Goal: Task Accomplishment & Management: Complete application form

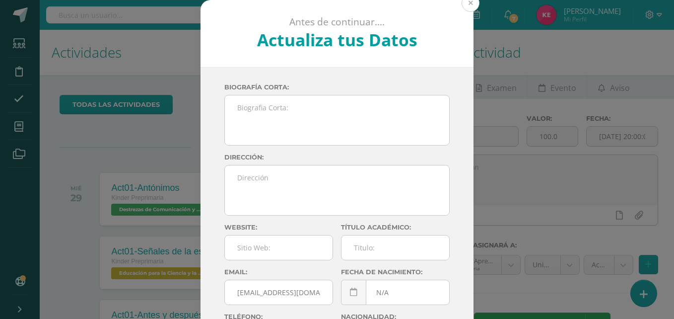
click at [463, 1] on button at bounding box center [471, 3] width 18 height 18
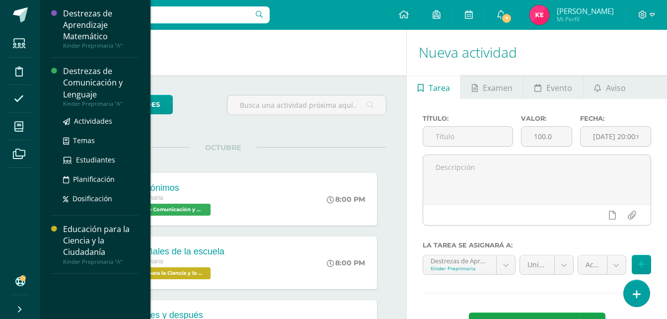
click at [105, 83] on div "Destrezas de Comunicación y Lenguaje" at bounding box center [100, 83] width 75 height 34
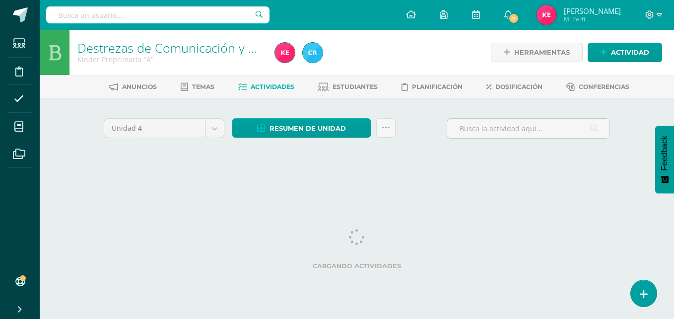
click at [362, 159] on div "Unidad 4 Unidad 1 Unidad 2 Unidad 3 Unidad 4 Resumen de unidad Descargar como H…" at bounding box center [357, 141] width 514 height 47
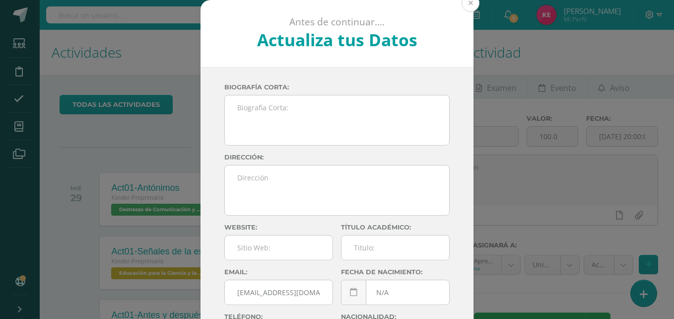
click at [468, 3] on button at bounding box center [471, 3] width 18 height 18
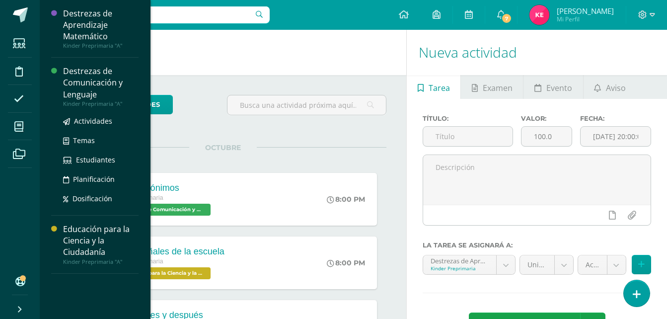
click at [103, 82] on div "Destrezas de Comunicación y Lenguaje" at bounding box center [100, 83] width 75 height 34
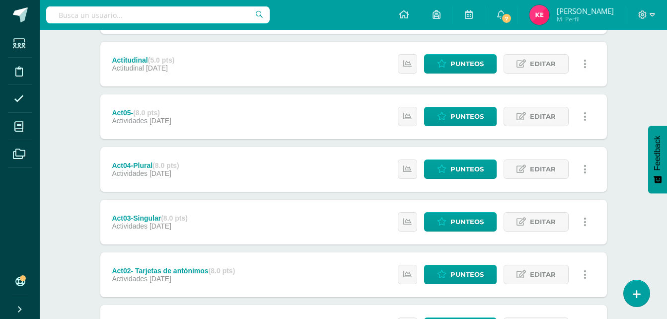
scroll to position [378, 0]
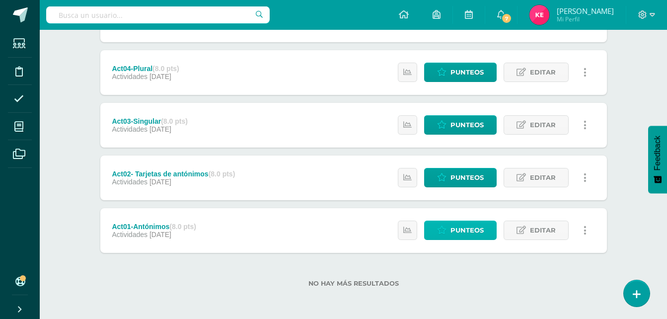
click at [470, 229] on span "Punteos" at bounding box center [466, 230] width 33 height 18
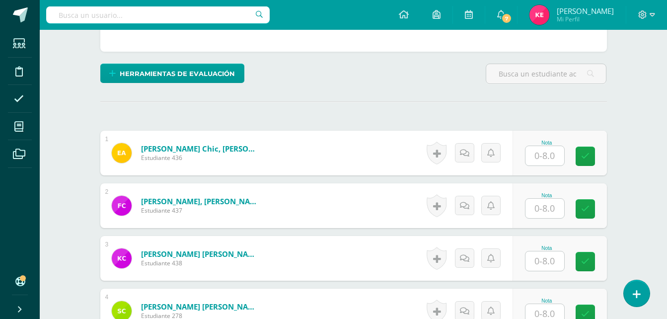
scroll to position [215, 0]
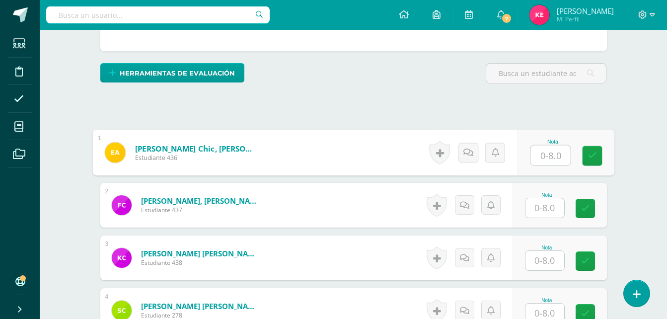
click at [541, 157] on input "text" at bounding box center [550, 155] width 40 height 20
type input "8"
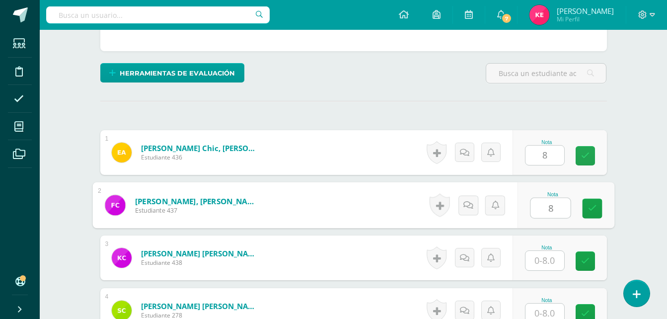
type input "8"
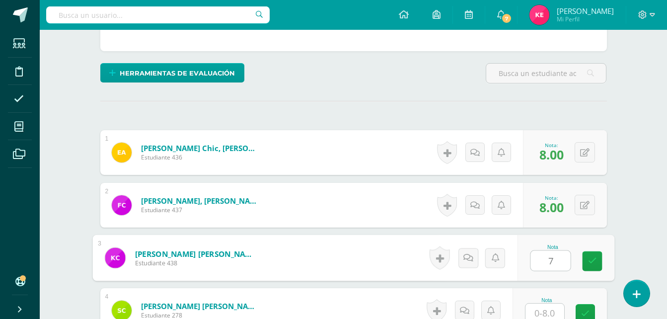
type input "7"
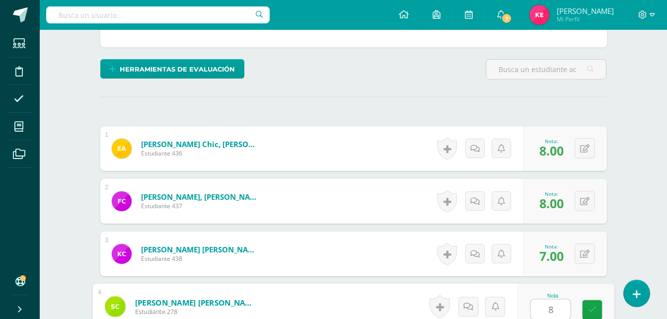
type input "8"
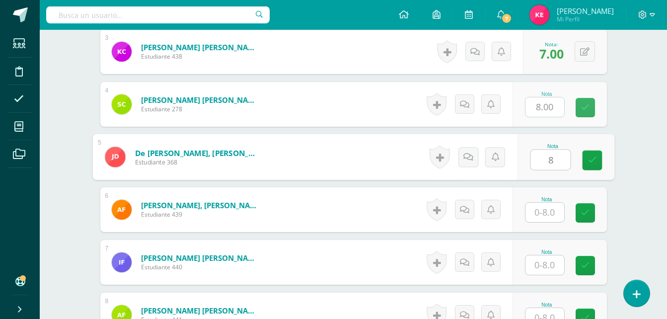
type input "8"
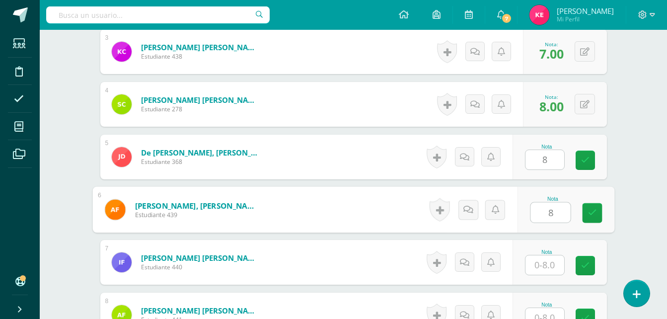
type input "8"
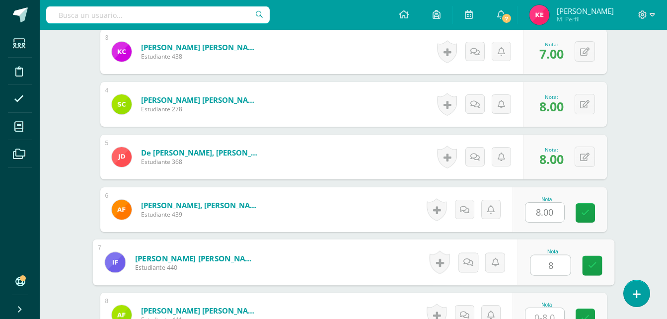
type input "8"
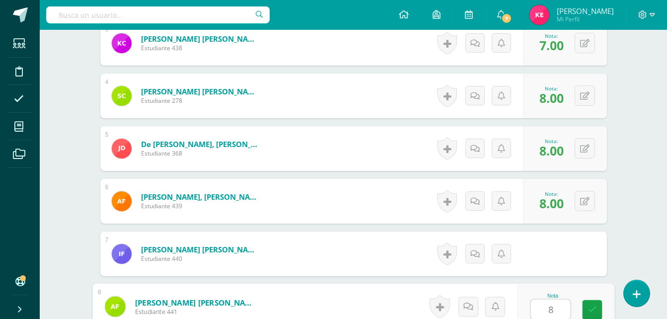
type input "8"
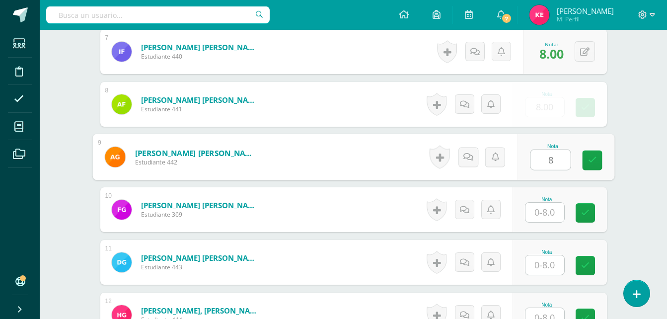
type input "8"
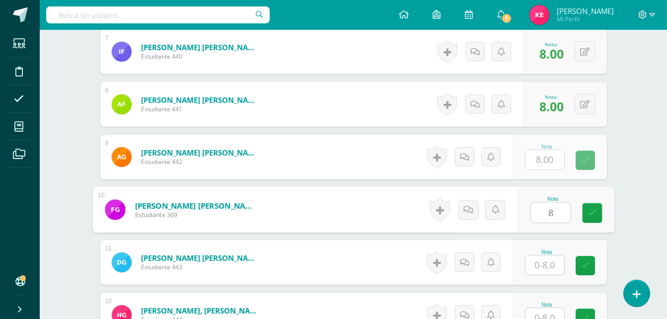
type input "8"
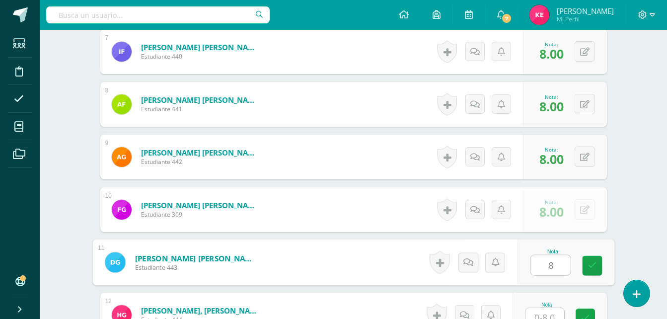
type input "8"
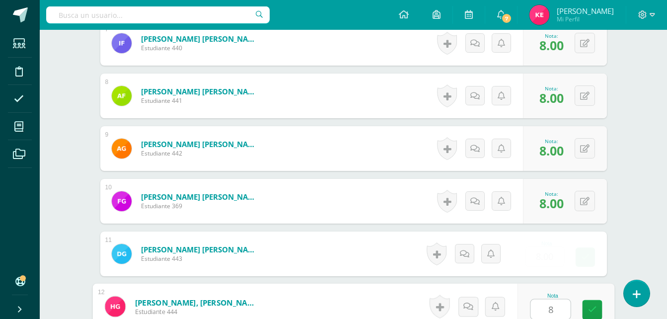
type input "8"
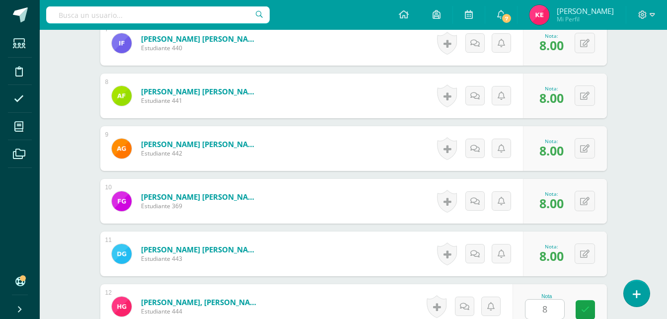
scroll to position [842, 0]
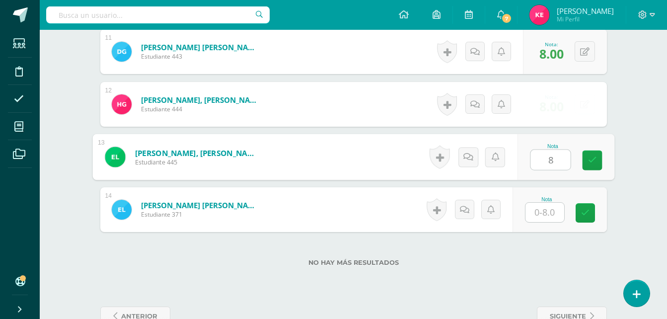
type input "8"
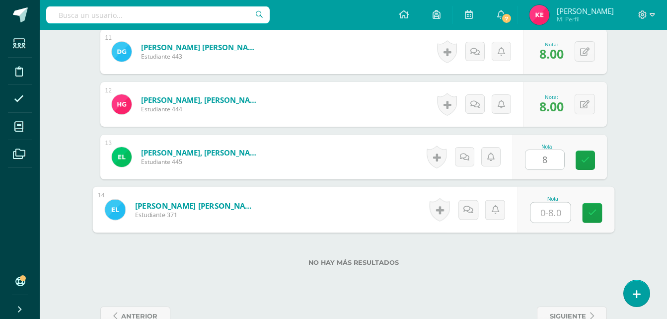
type input "8"
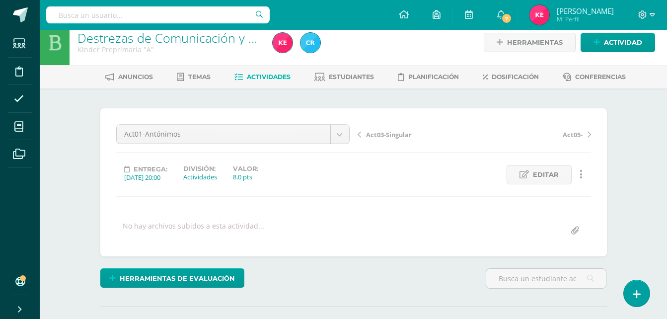
scroll to position [0, 0]
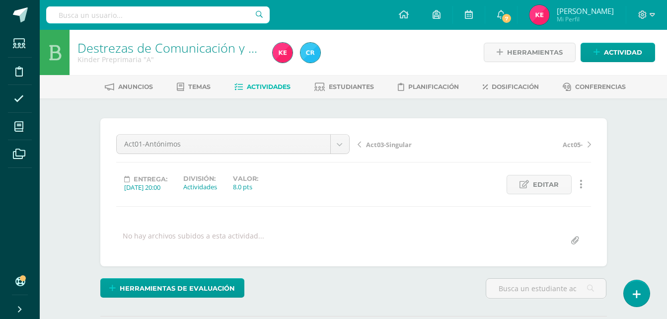
click at [195, 43] on link "Destrezas de Comunicación y Lenguaje" at bounding box center [188, 47] width 222 height 17
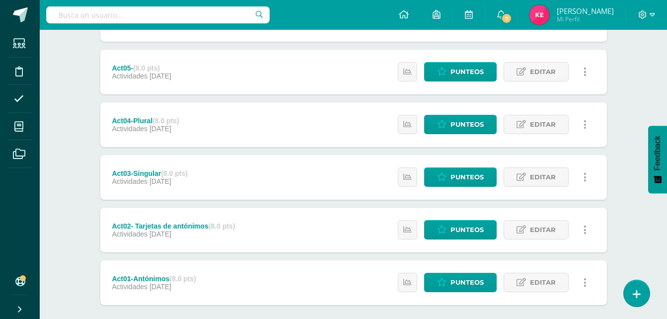
scroll to position [378, 0]
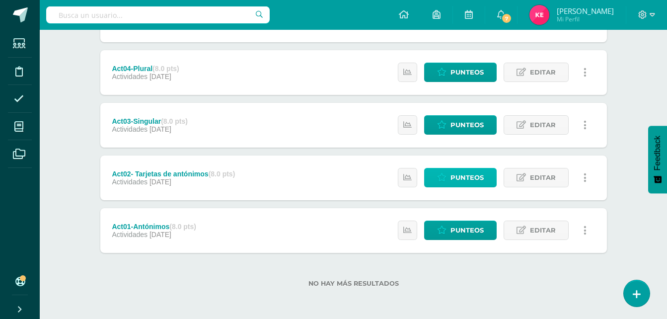
click at [465, 180] on span "Punteos" at bounding box center [466, 177] width 33 height 18
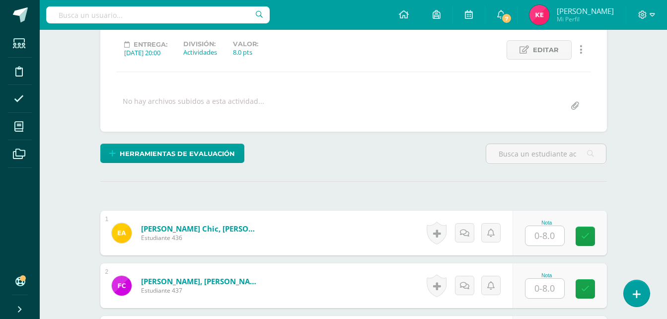
scroll to position [135, 0]
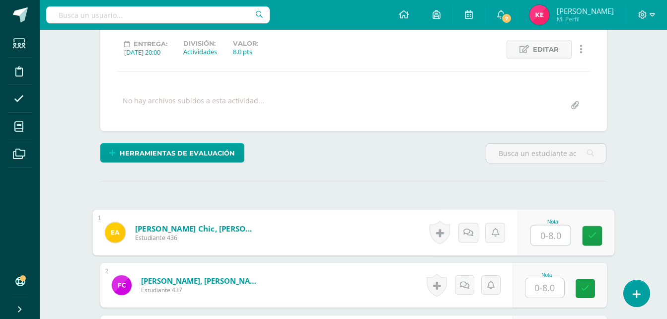
click at [550, 237] on input "text" at bounding box center [550, 235] width 40 height 20
type input "8"
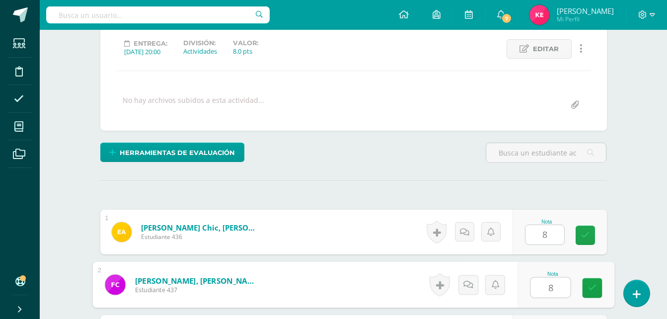
type input "8"
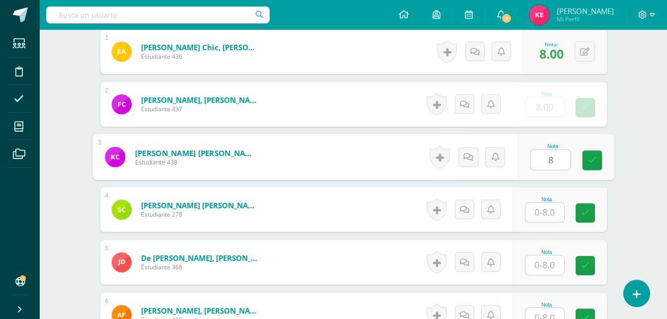
type input "8"
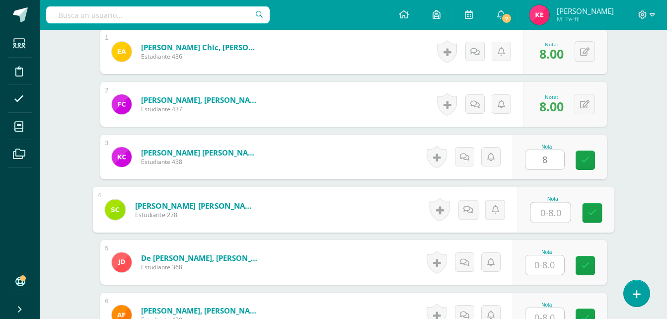
type input "7"
type input "8"
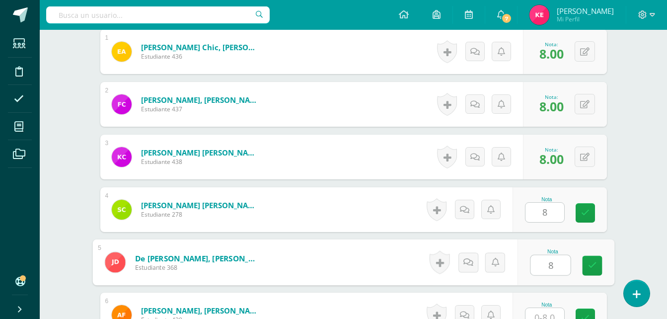
type input "8"
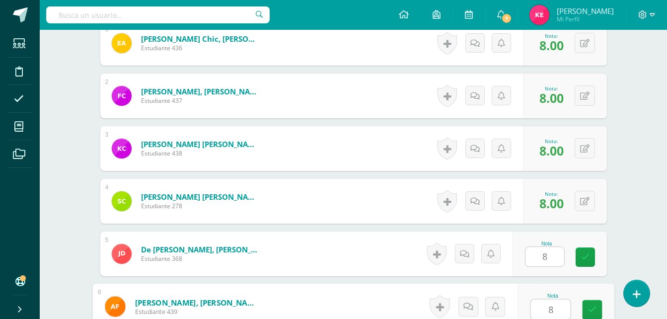
type input "8"
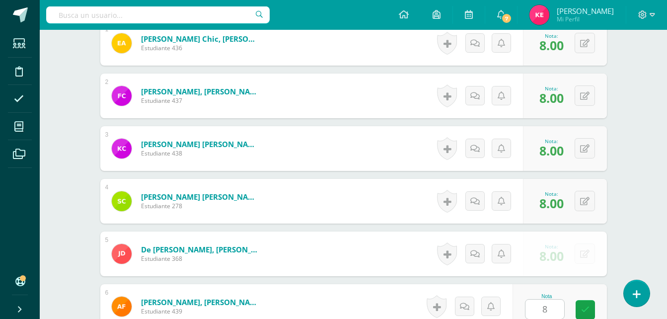
scroll to position [526, 0]
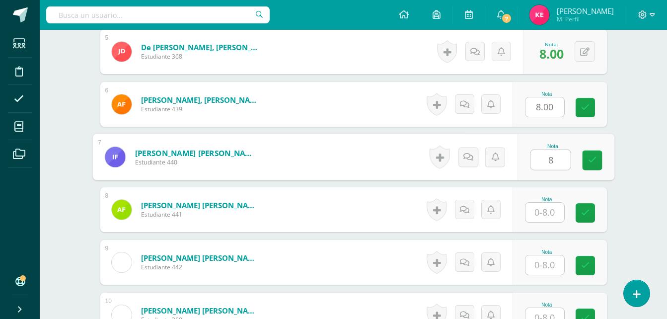
type input "8"
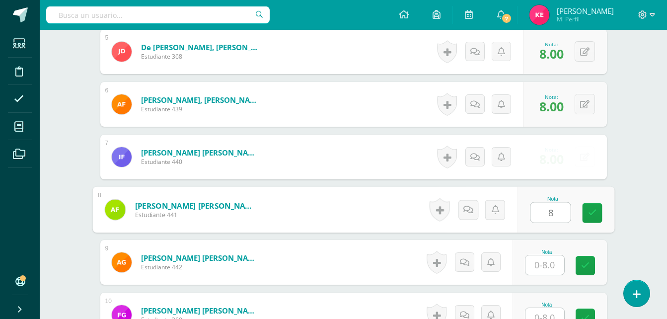
type input "8"
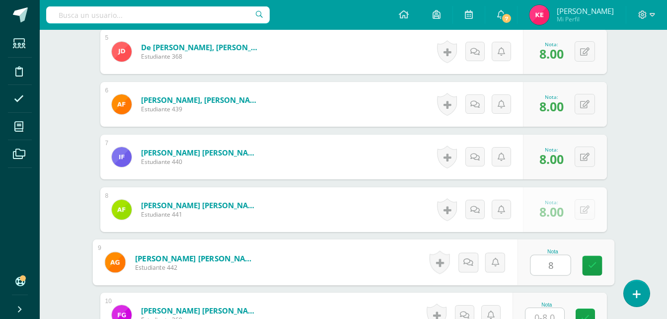
type input "8"
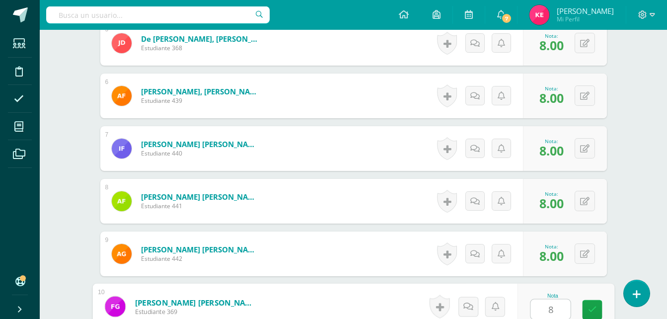
type input "8"
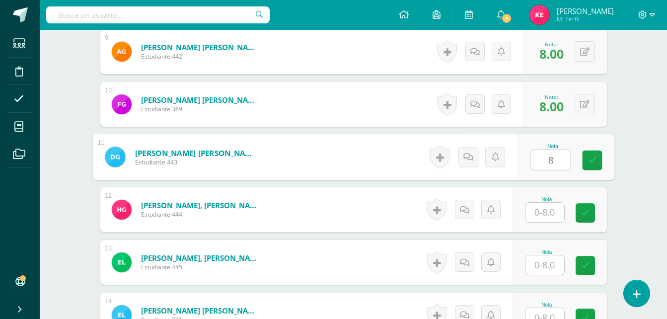
type input "8"
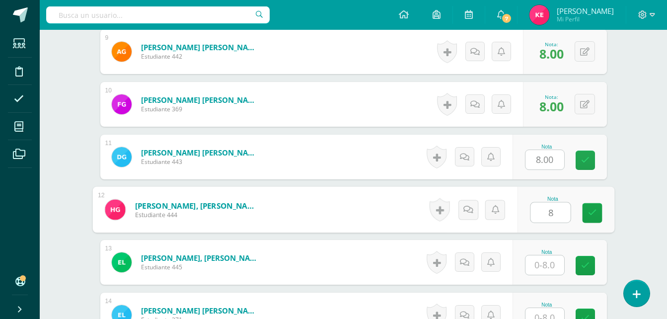
type input "8"
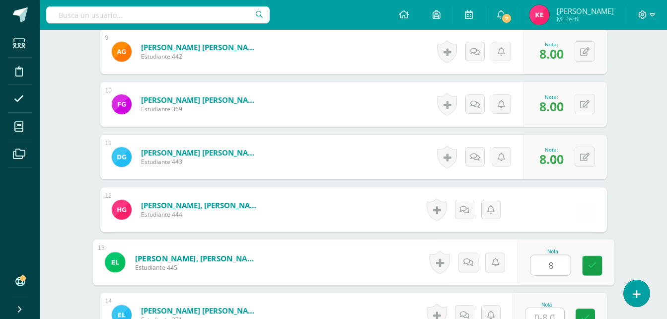
type input "8"
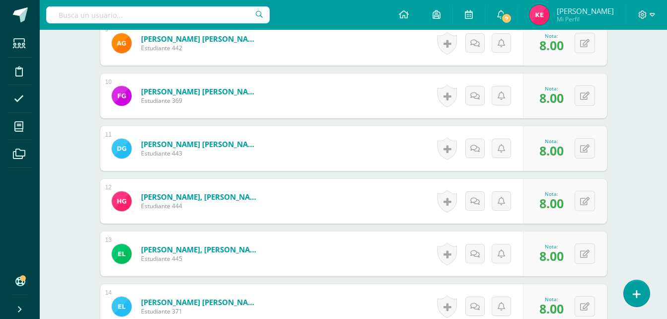
scroll to position [869, 0]
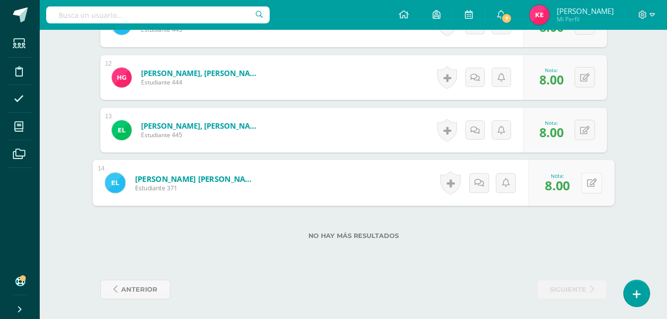
click at [584, 180] on button at bounding box center [591, 182] width 21 height 21
type input "6"
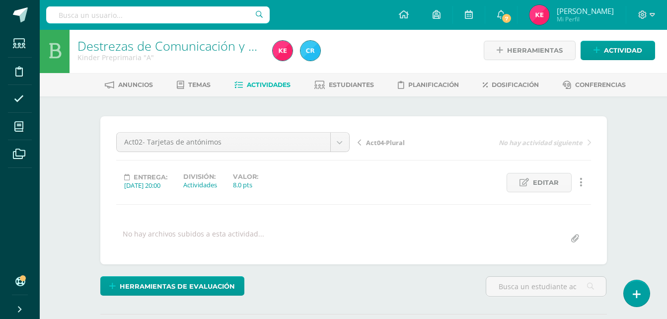
scroll to position [0, 0]
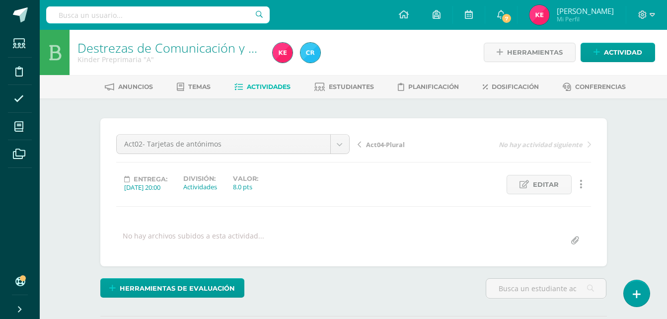
click at [163, 42] on link "Destrezas de Comunicación y Lenguaje" at bounding box center [188, 47] width 222 height 17
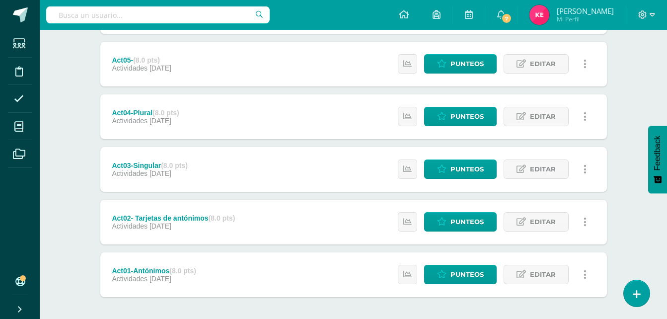
scroll to position [335, 0]
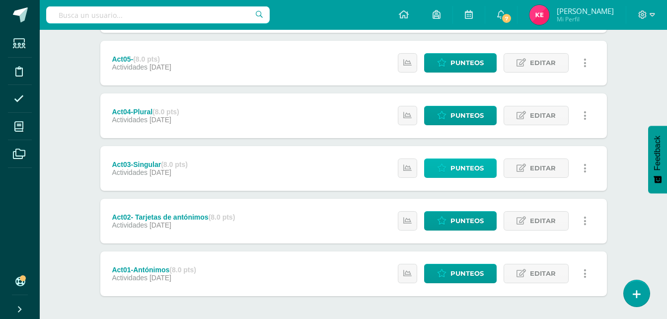
click at [476, 166] on span "Punteos" at bounding box center [466, 168] width 33 height 18
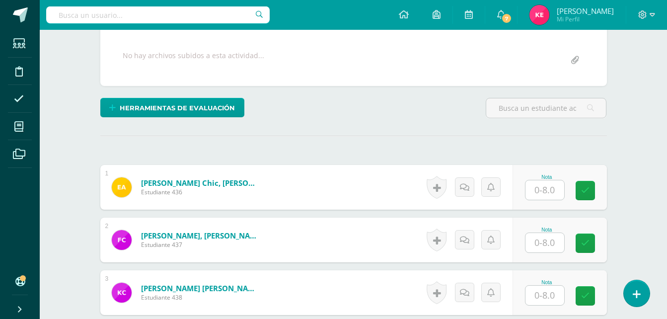
scroll to position [261, 0]
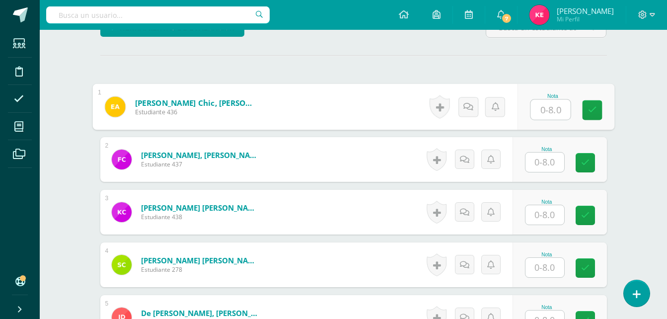
click at [548, 114] on input "text" at bounding box center [550, 110] width 40 height 20
type input "8"
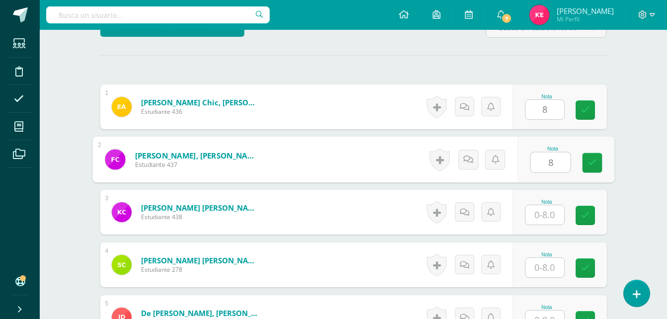
type input "8"
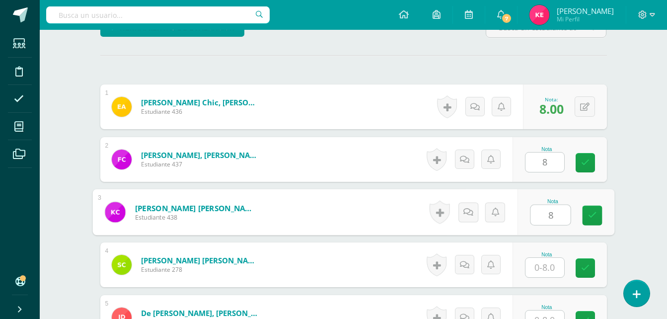
type input "8"
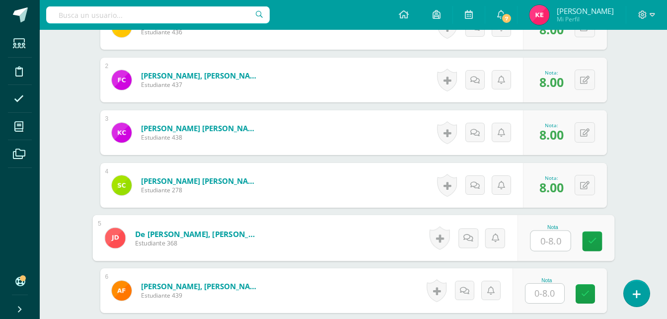
scroll to position [364, 0]
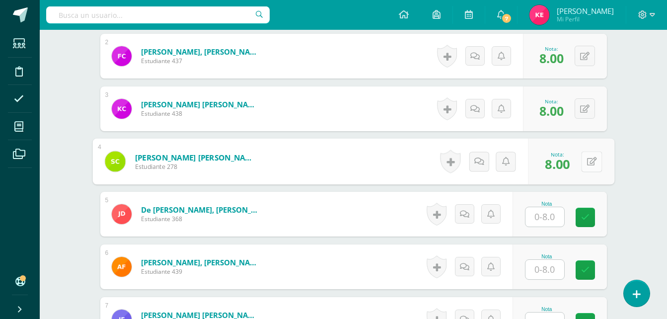
click at [583, 166] on button at bounding box center [591, 161] width 21 height 21
type input "7"
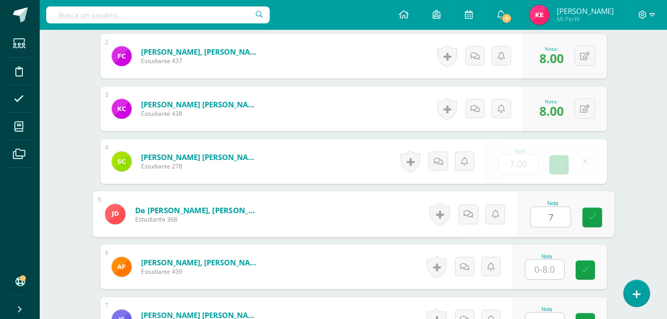
type input "7"
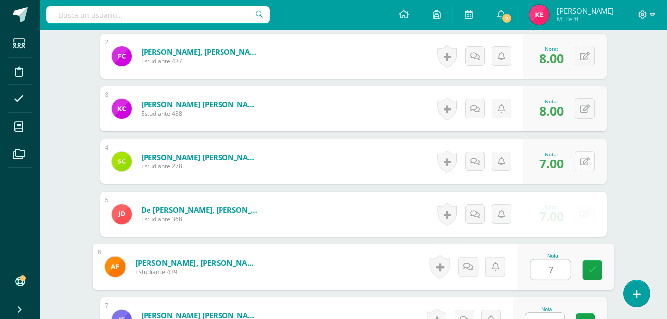
type input "7"
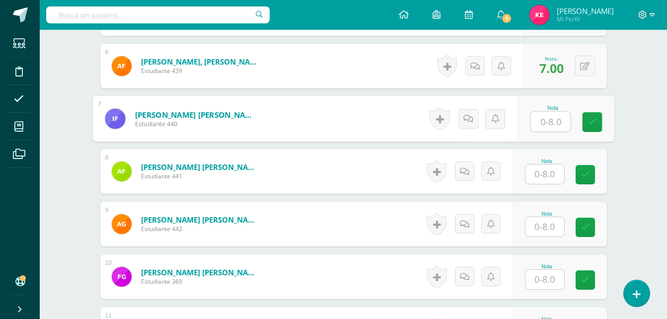
scroll to position [564, 0]
type input "8"
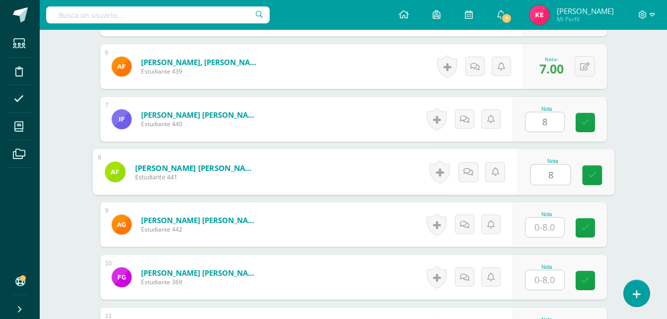
type input "8"
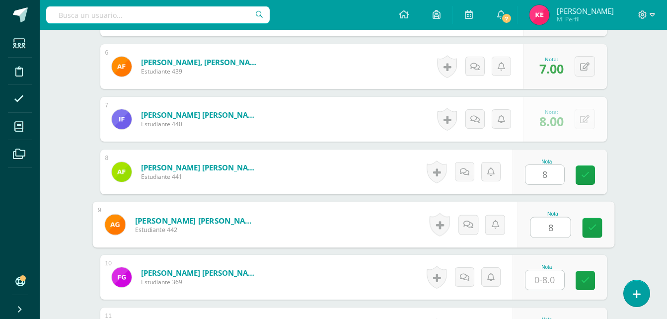
type input "8"
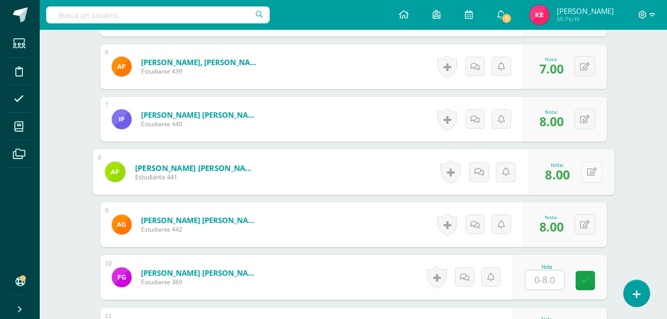
click at [589, 176] on button at bounding box center [591, 171] width 21 height 21
type input "7"
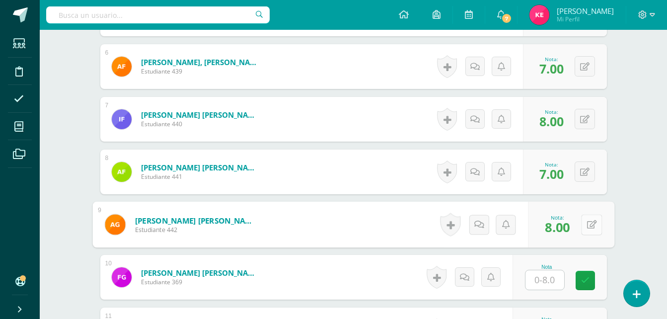
click at [580, 220] on div "0 Logros Logros obtenidos Aún no hay logros agregados Nota: 8.00" at bounding box center [571, 225] width 86 height 46
click at [595, 226] on icon at bounding box center [591, 224] width 10 height 8
type input "7"
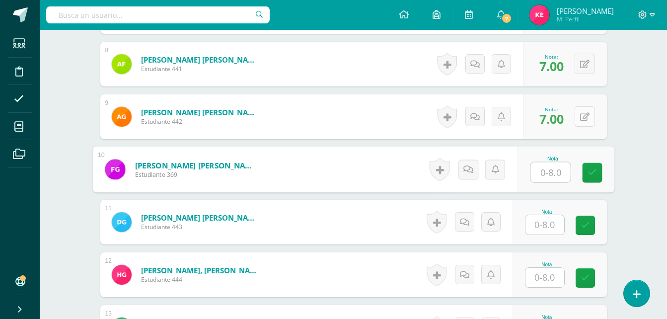
scroll to position [672, 0]
type input "8"
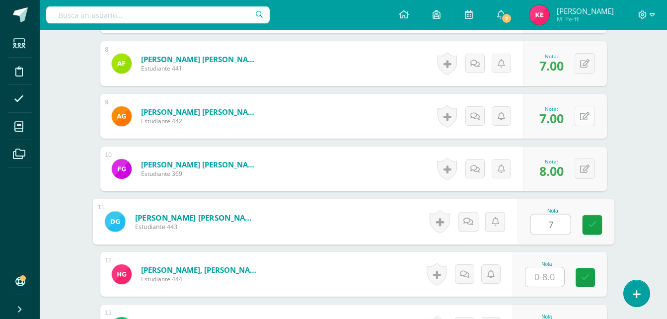
type input "7"
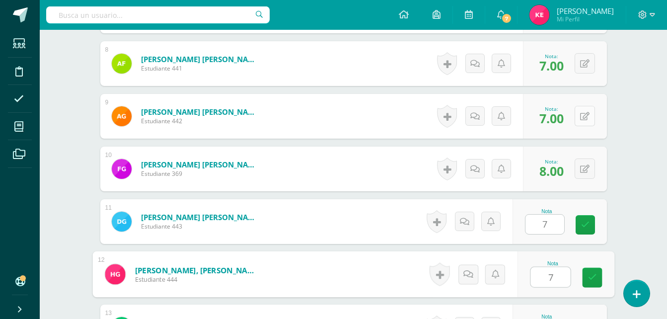
type input "7"
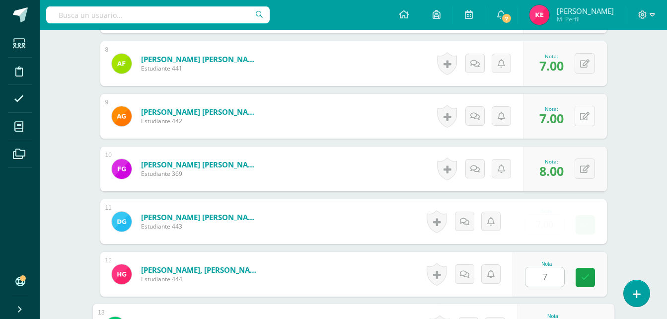
scroll to position [842, 0]
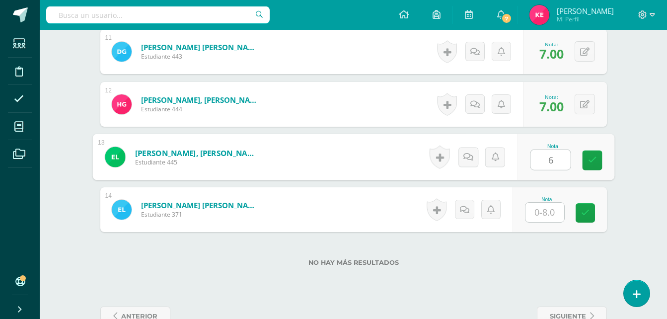
type input "6"
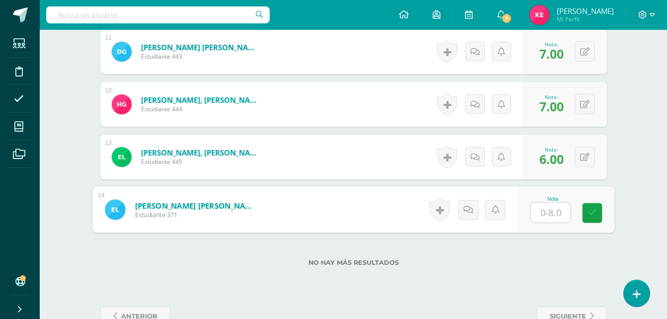
type input "6"
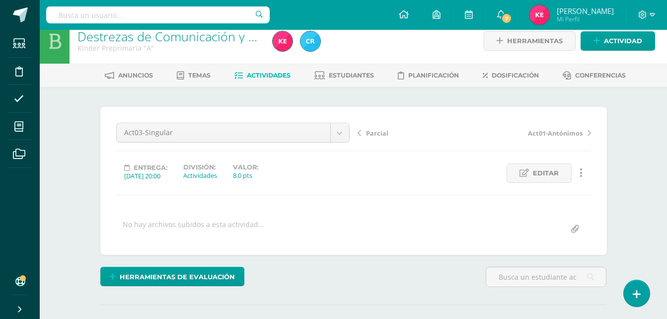
scroll to position [0, 0]
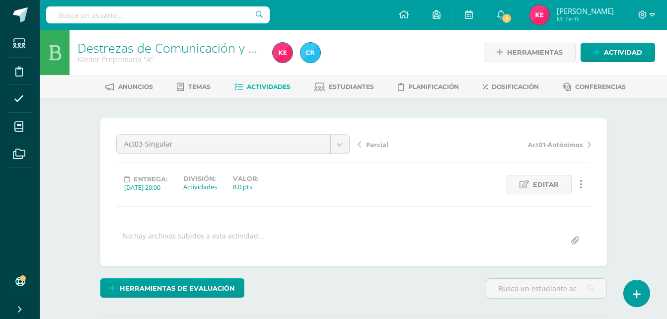
click at [159, 41] on link "Destrezas de Comunicación y Lenguaje" at bounding box center [188, 47] width 222 height 17
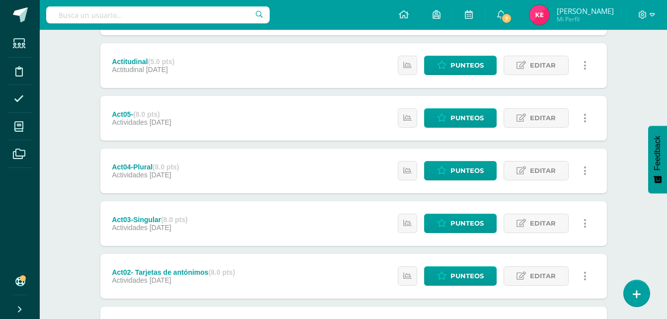
scroll to position [293, 0]
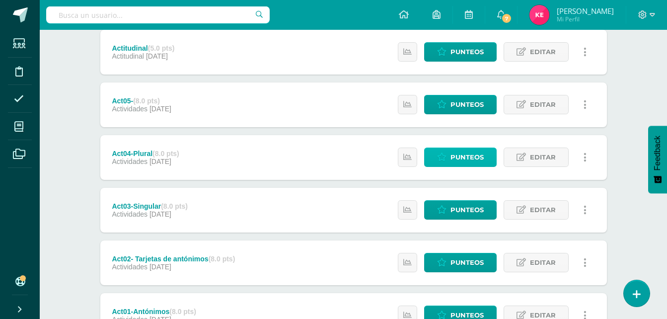
click at [478, 157] on span "Punteos" at bounding box center [466, 157] width 33 height 18
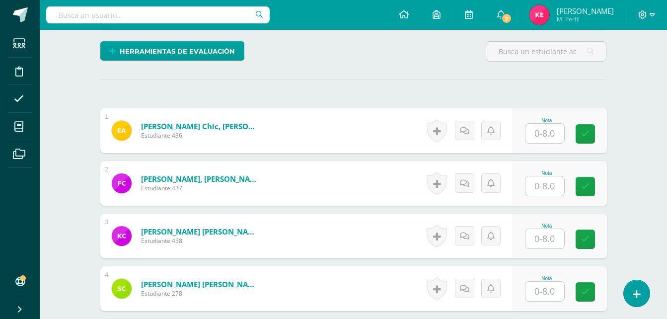
scroll to position [239, 0]
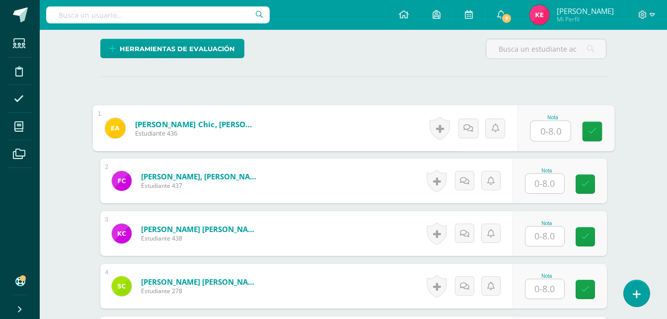
click at [548, 127] on input "text" at bounding box center [550, 131] width 40 height 20
type input "8"
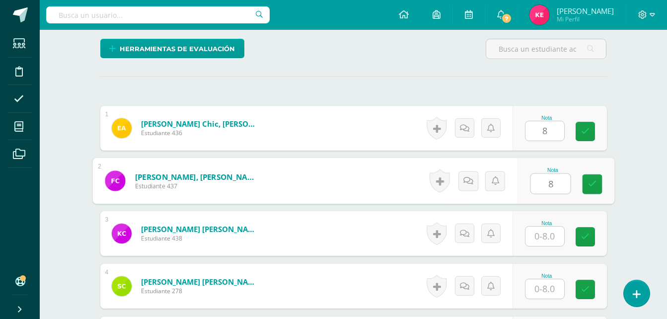
type input "8"
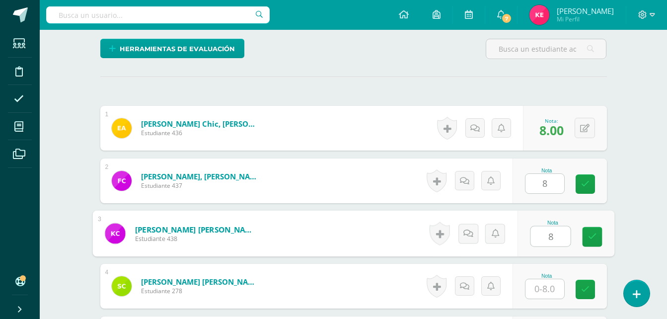
type input "8"
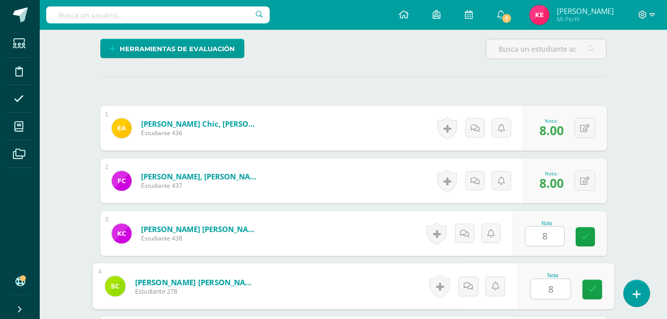
type input "8"
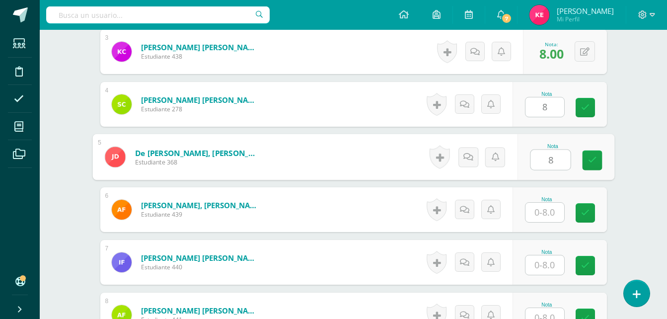
type input "8"
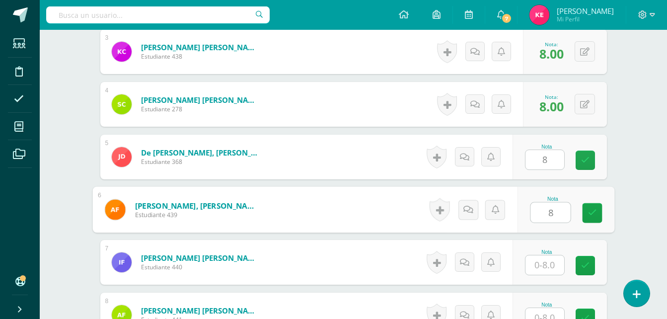
type input "8"
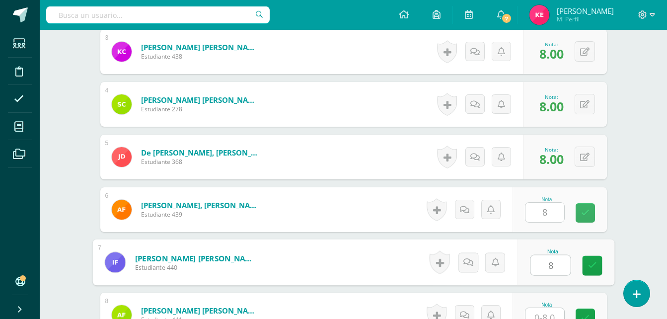
type input "8"
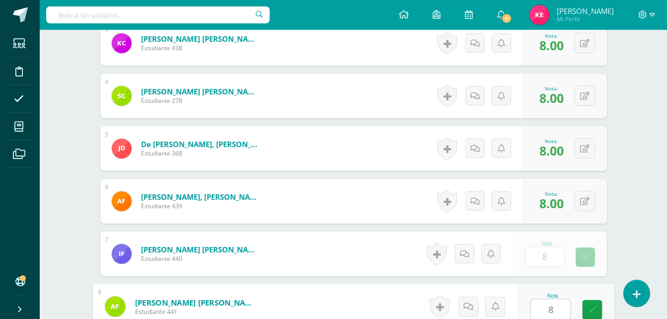
type input "8"
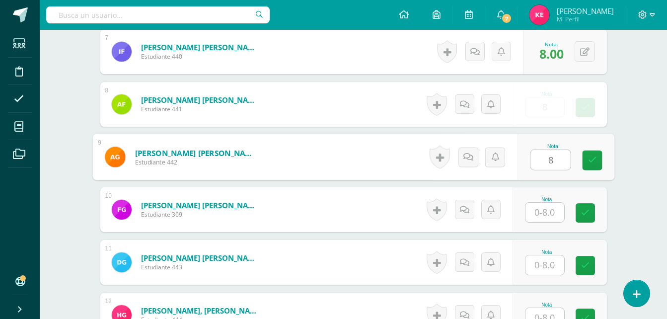
type input "8"
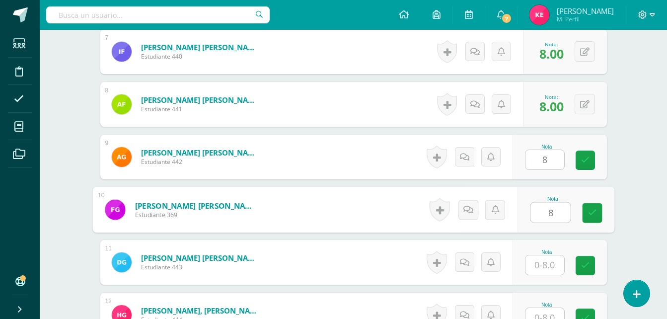
type input "8"
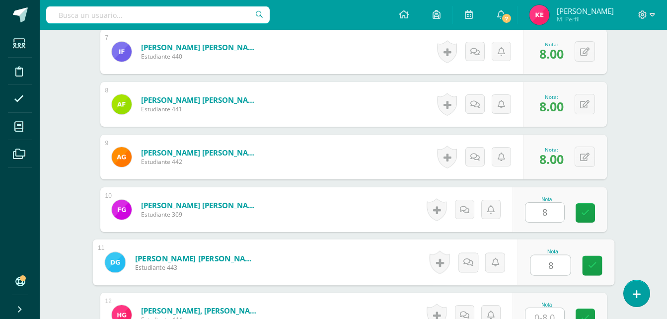
type input "8"
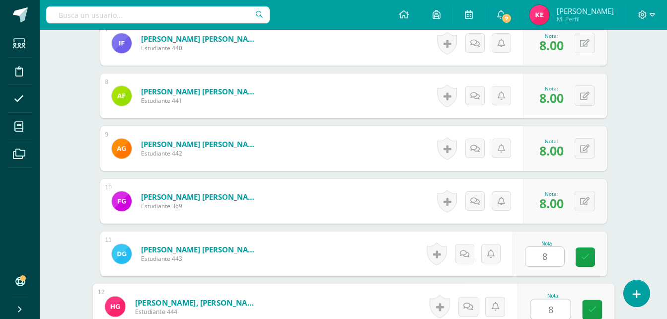
type input "8"
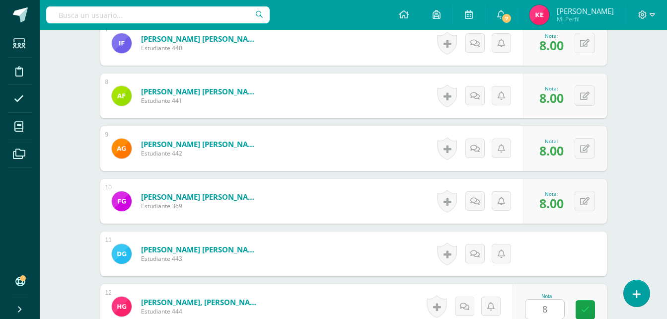
scroll to position [842, 0]
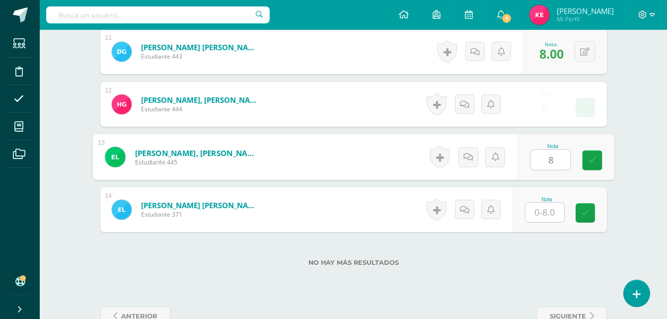
type input "8"
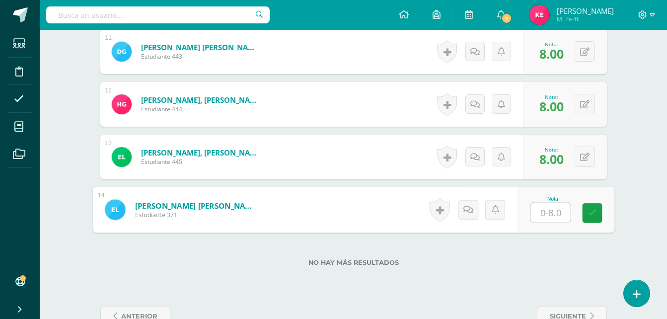
type input "8"
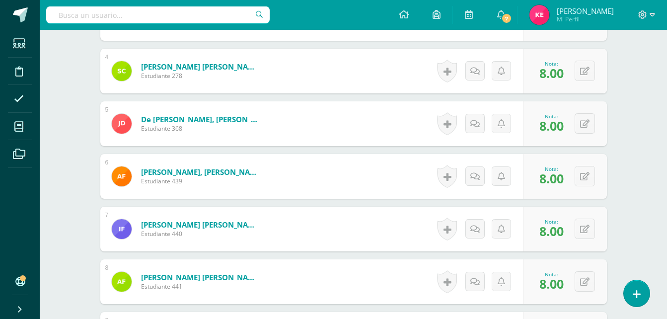
scroll to position [453, 0]
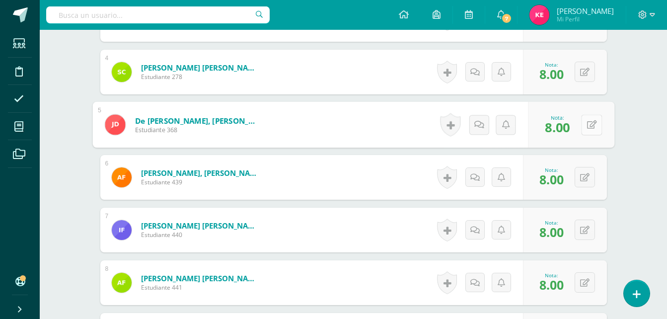
click at [583, 120] on button at bounding box center [591, 124] width 21 height 21
type input "6"
click at [565, 126] on icon at bounding box center [564, 128] width 9 height 8
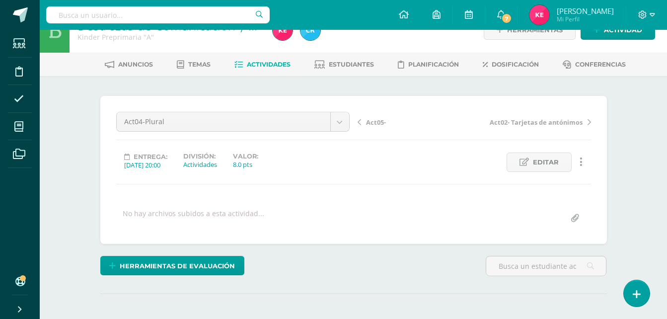
scroll to position [0, 0]
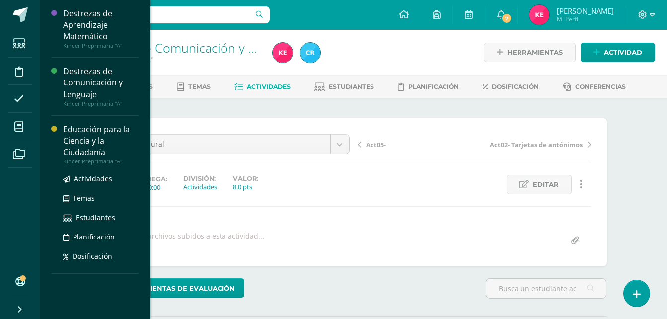
click at [73, 131] on div "Educación para la Ciencia y la Ciudadanía" at bounding box center [100, 141] width 75 height 34
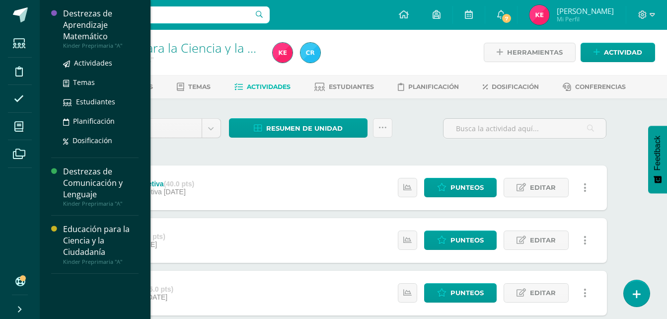
click at [99, 35] on div "Destrezas de Aprendizaje Matemático" at bounding box center [100, 25] width 75 height 34
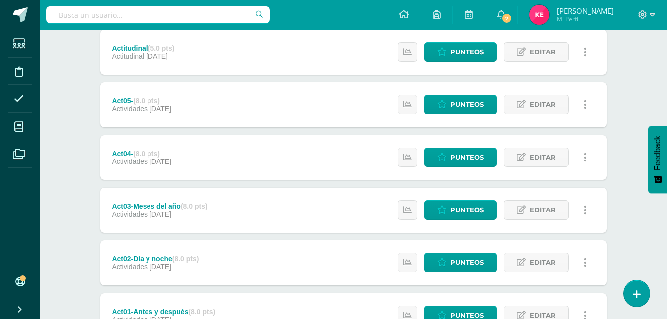
scroll to position [294, 0]
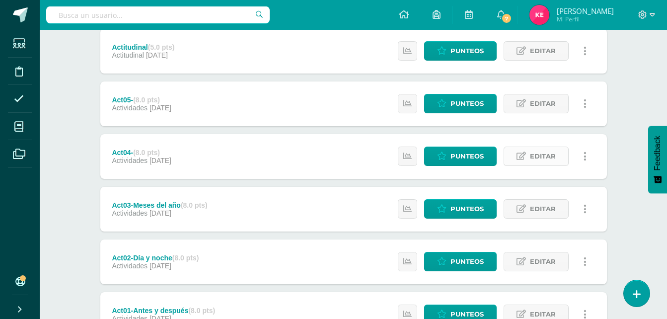
click at [532, 153] on span "Editar" at bounding box center [543, 156] width 26 height 18
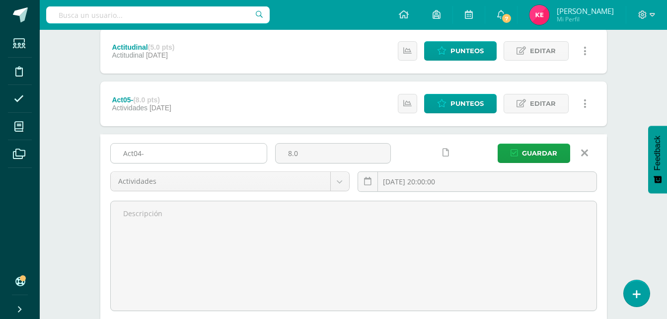
click at [184, 156] on input "Act04-" at bounding box center [189, 152] width 156 height 19
type input "Act04-Conjuntos"
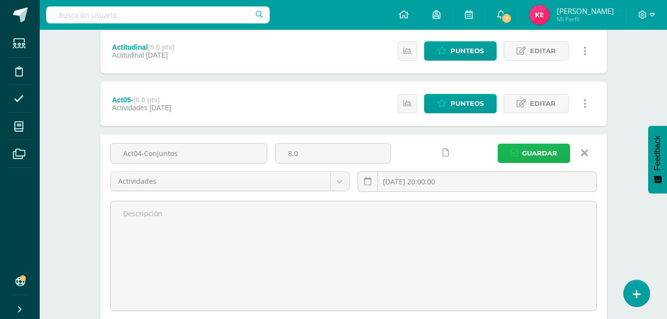
click at [512, 149] on icon "submit" at bounding box center [513, 153] width 7 height 8
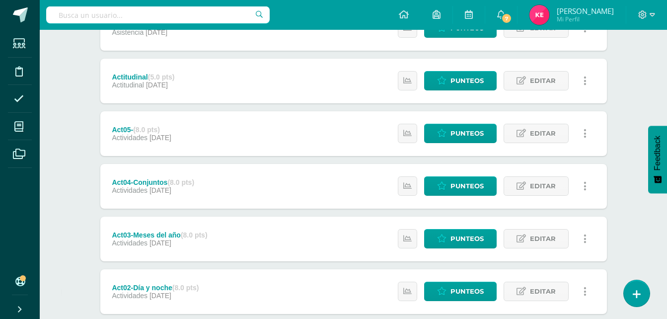
scroll to position [282, 0]
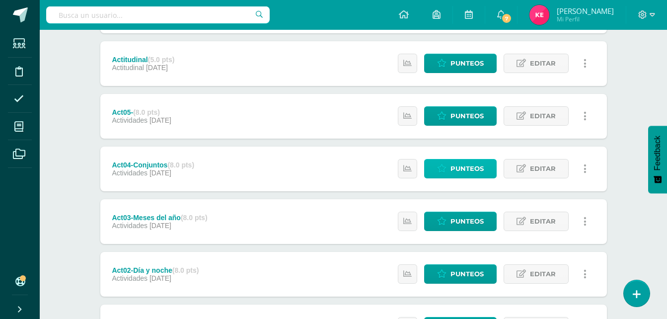
click at [481, 164] on span "Punteos" at bounding box center [466, 168] width 33 height 18
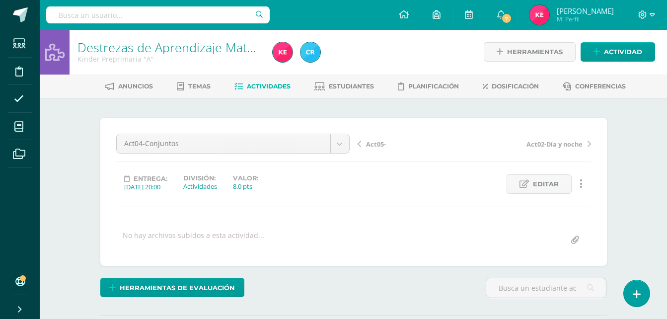
scroll to position [1, 0]
